Goal: Information Seeking & Learning: Learn about a topic

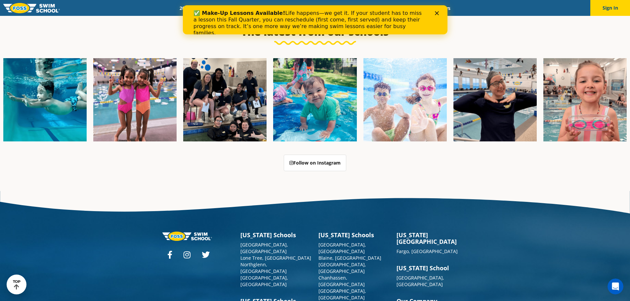
scroll to position [1703, 0]
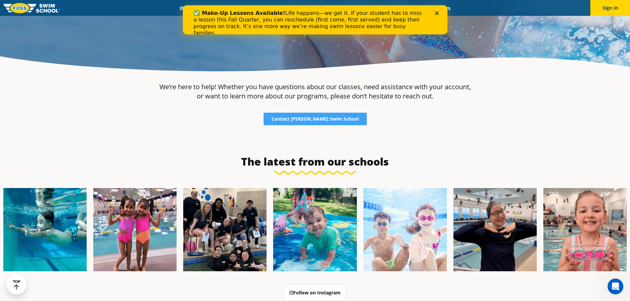
click at [437, 10] on div "✅ Make-Up Lessons Available! Life happens—we get it. If your student has to mis…" at bounding box center [314, 23] width 264 height 30
click at [437, 14] on polygon "Close" at bounding box center [436, 13] width 4 height 4
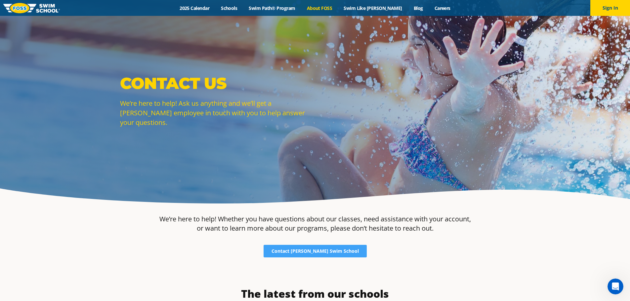
click at [336, 10] on link "About FOSS" at bounding box center [319, 8] width 37 height 6
